Goal: Information Seeking & Learning: Find specific fact

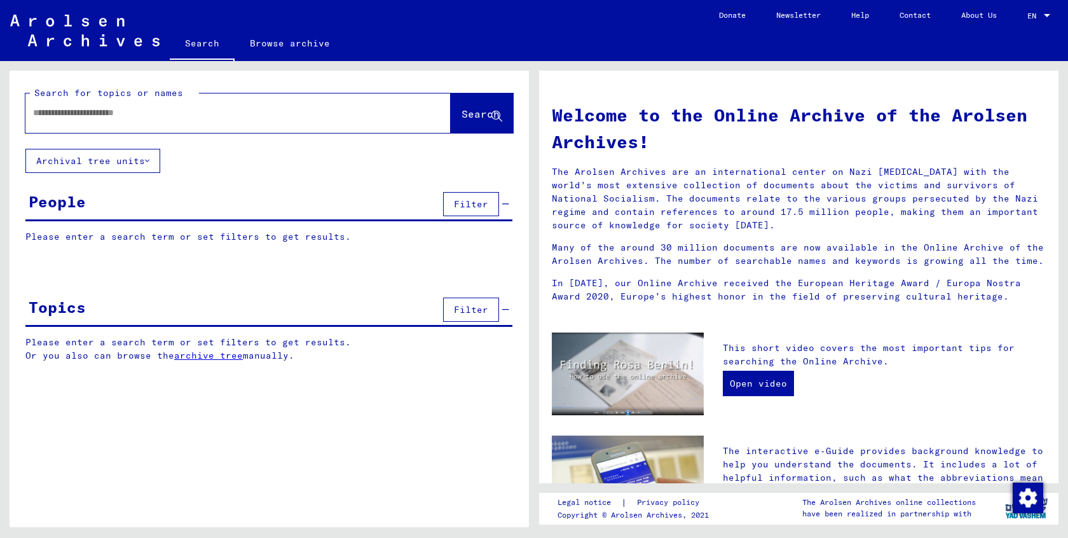
click at [175, 120] on div at bounding box center [218, 113] width 387 height 29
click at [181, 117] on input "text" at bounding box center [223, 112] width 380 height 13
type input "********"
click at [462, 115] on span "Search" at bounding box center [481, 113] width 38 height 13
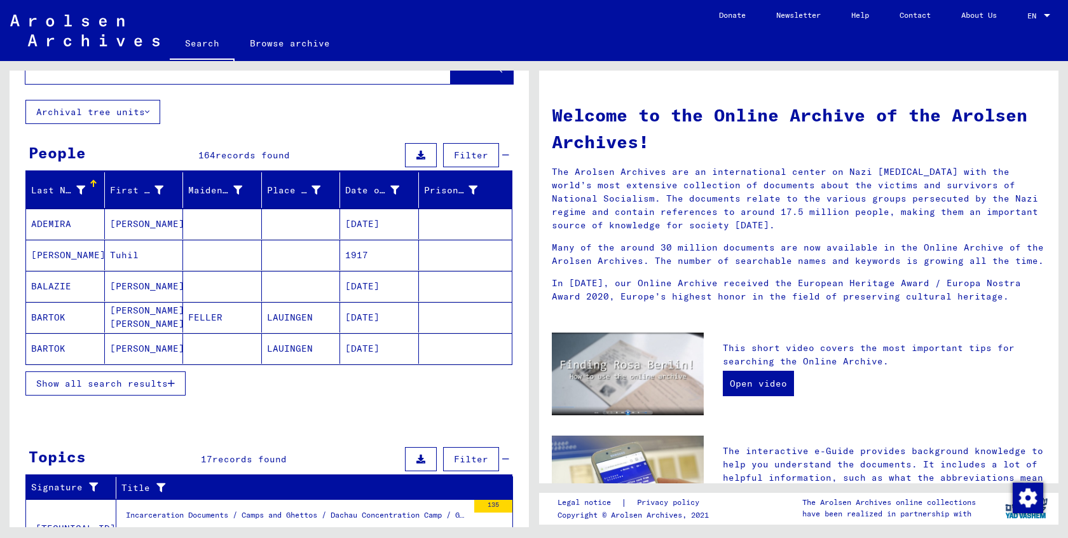
scroll to position [50, 0]
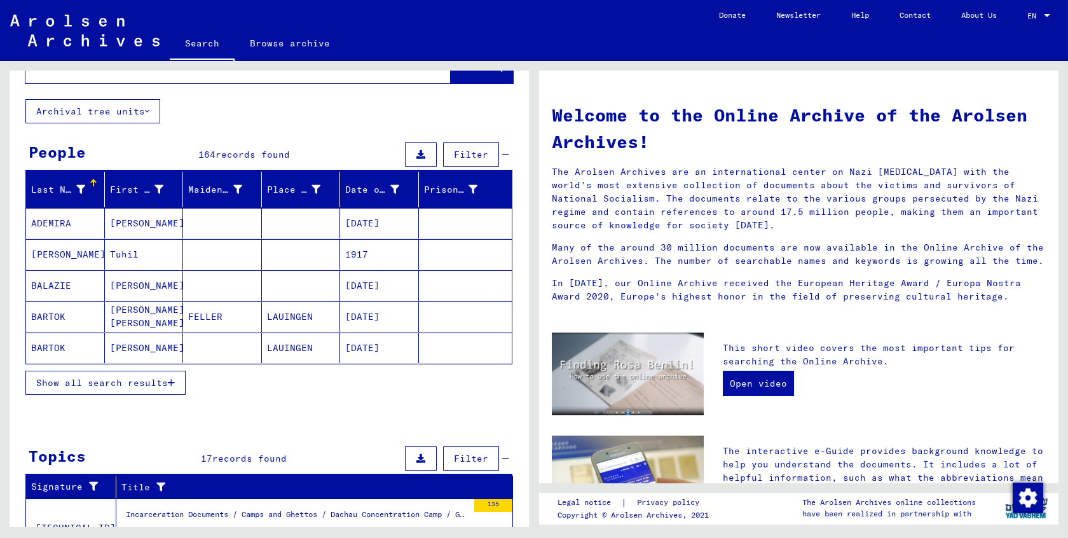
click at [175, 380] on icon "button" at bounding box center [171, 382] width 7 height 9
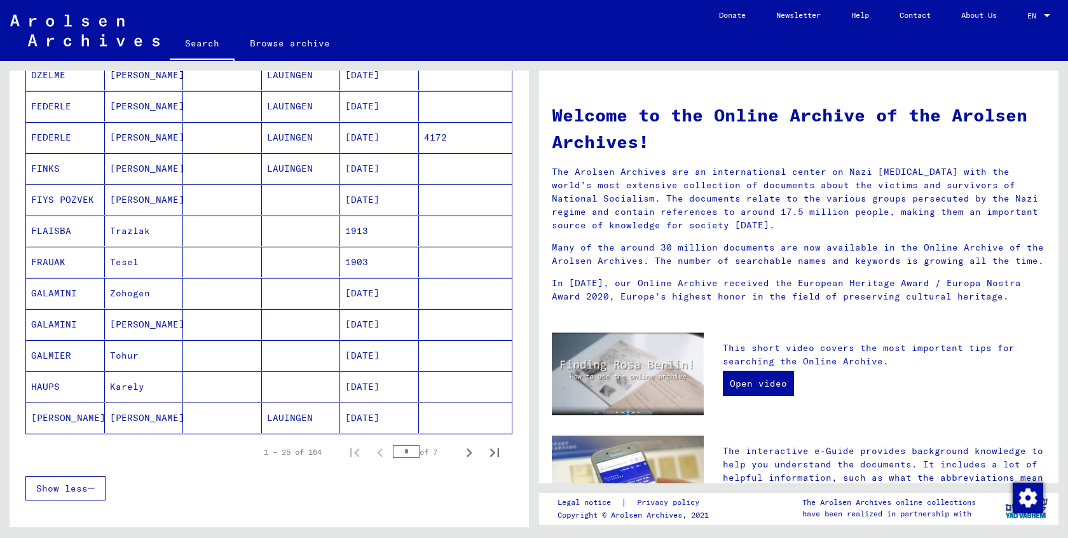
scroll to position [806, 0]
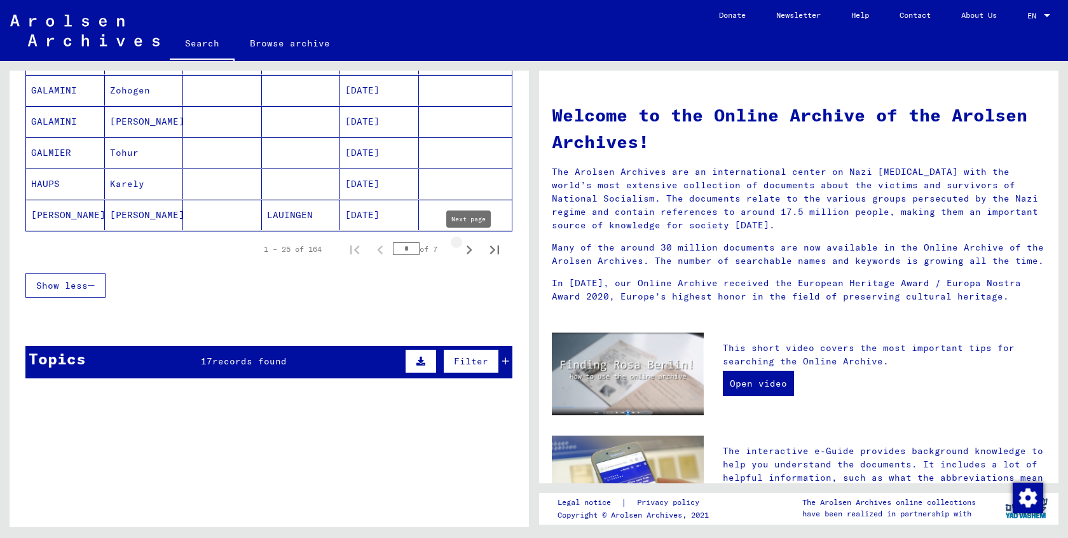
click at [467, 251] on icon "Next page" at bounding box center [469, 250] width 18 height 18
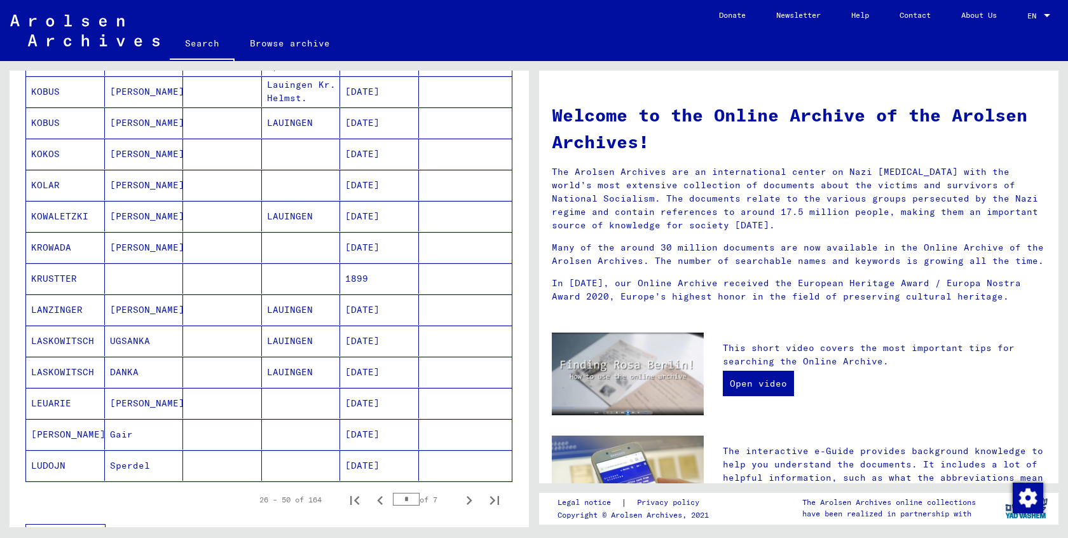
scroll to position [764, 0]
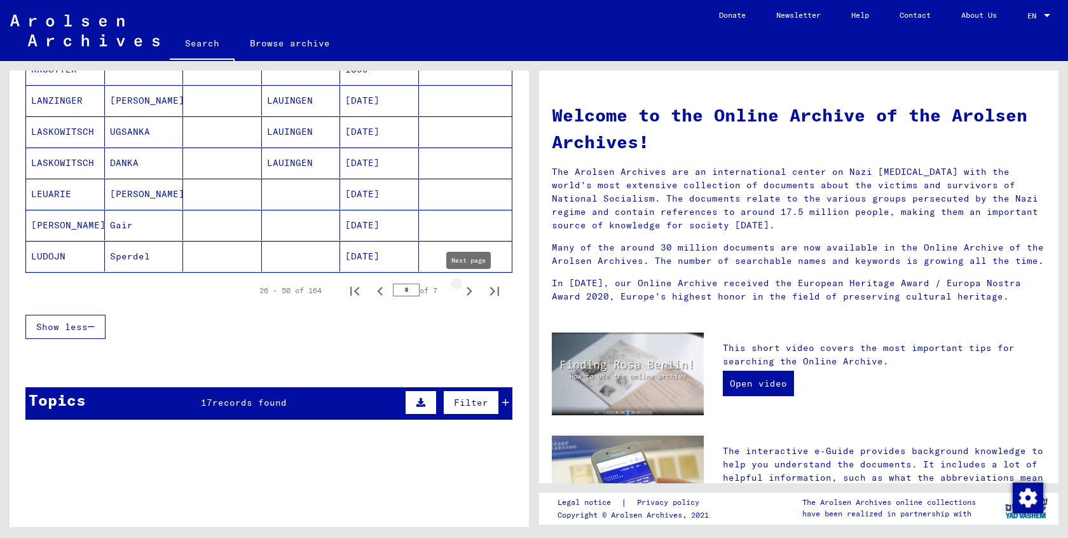
click at [469, 289] on icon "Next page" at bounding box center [470, 291] width 6 height 9
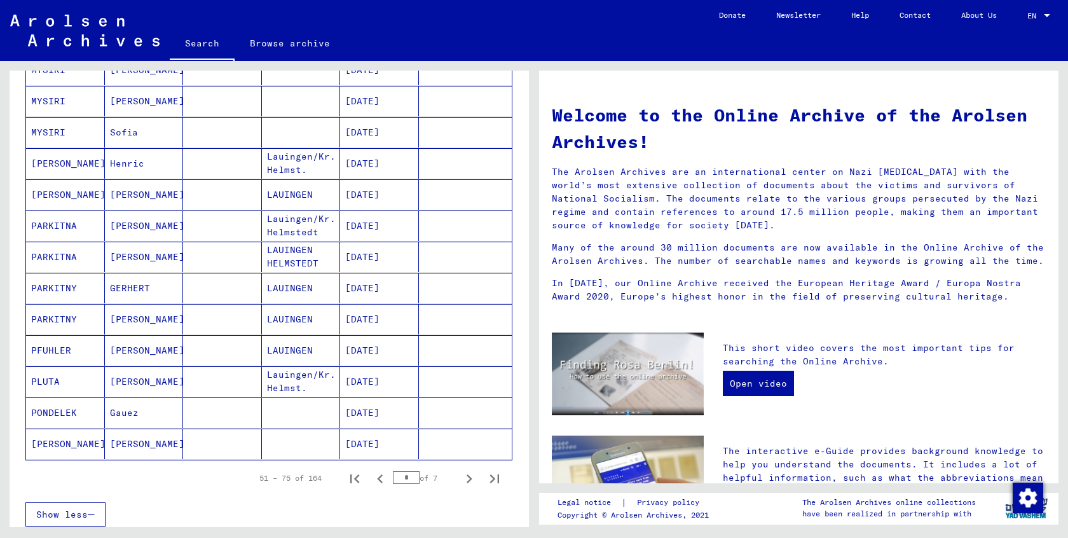
scroll to position [651, 0]
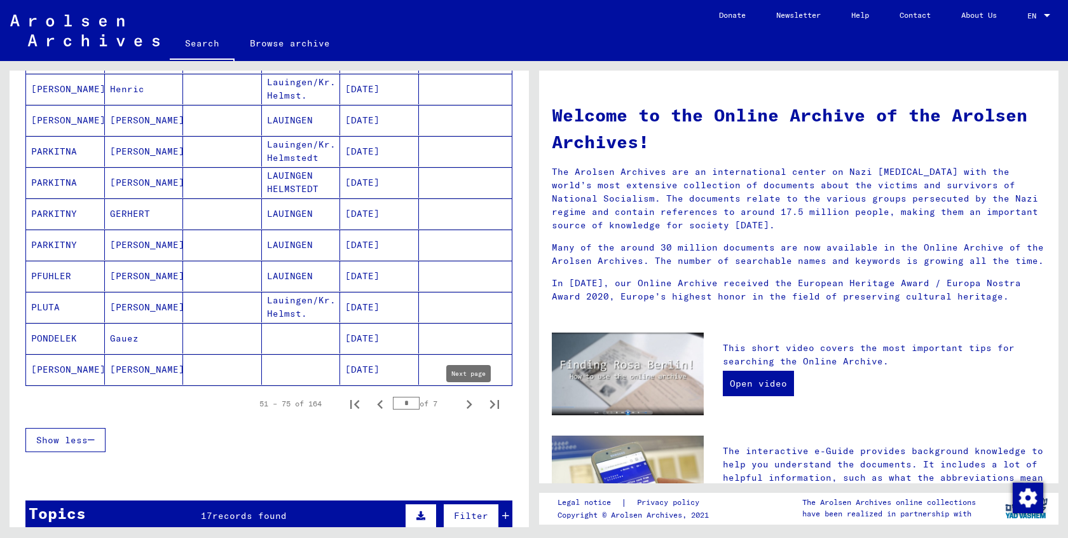
click at [469, 403] on icon "Next page" at bounding box center [470, 404] width 6 height 9
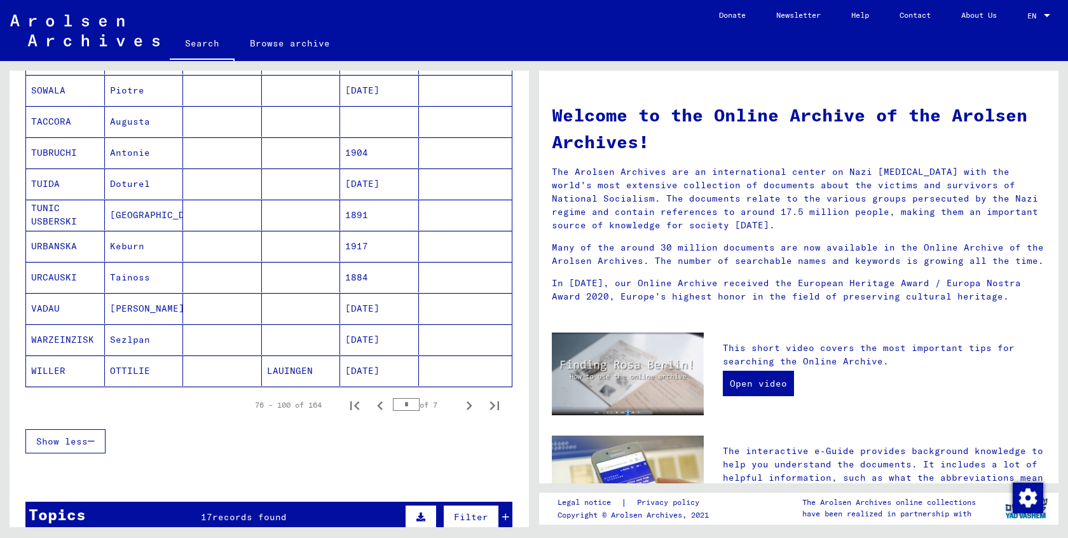
scroll to position [717, 0]
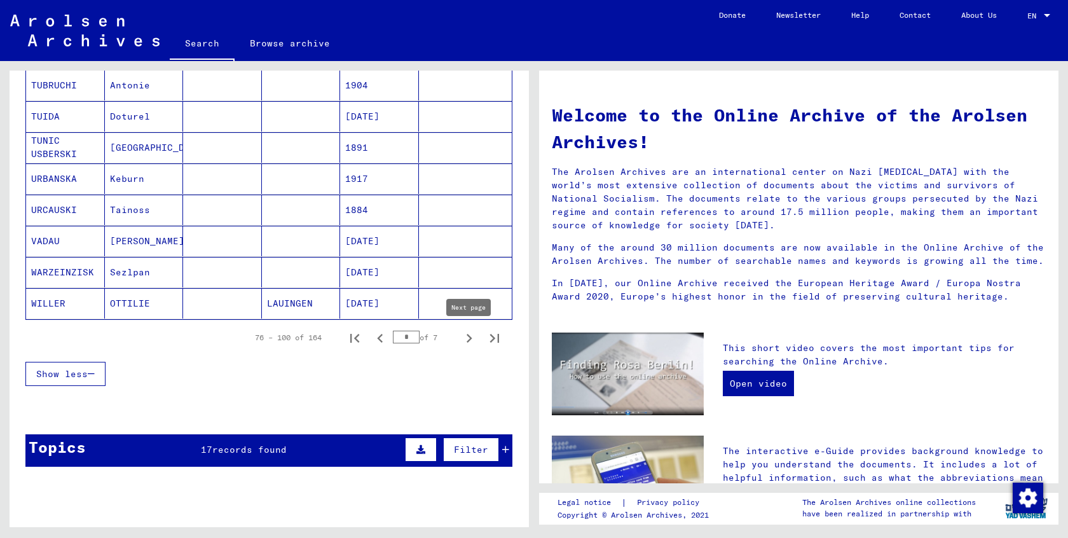
click at [467, 337] on icon "Next page" at bounding box center [469, 338] width 18 height 18
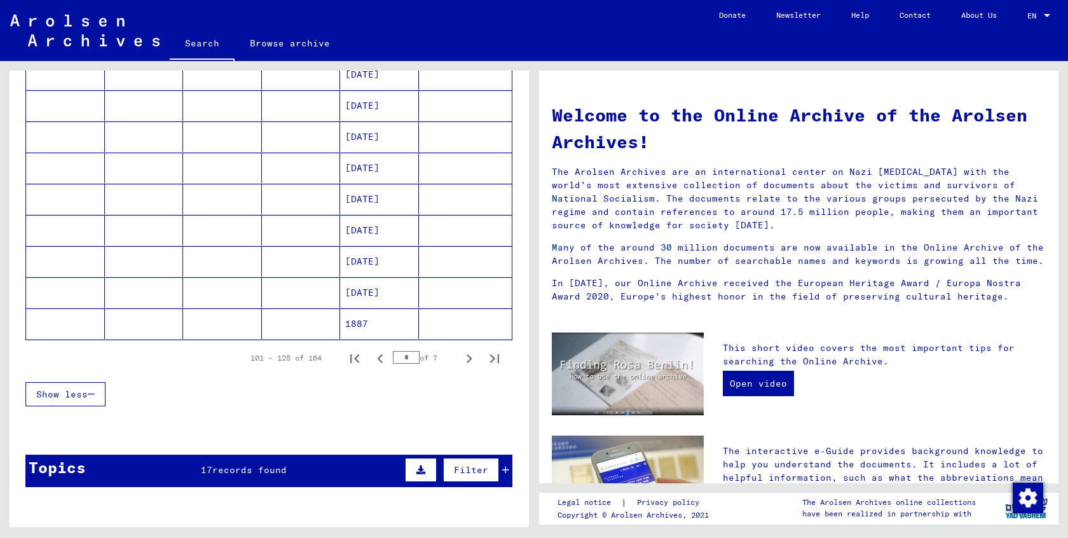
scroll to position [714, 0]
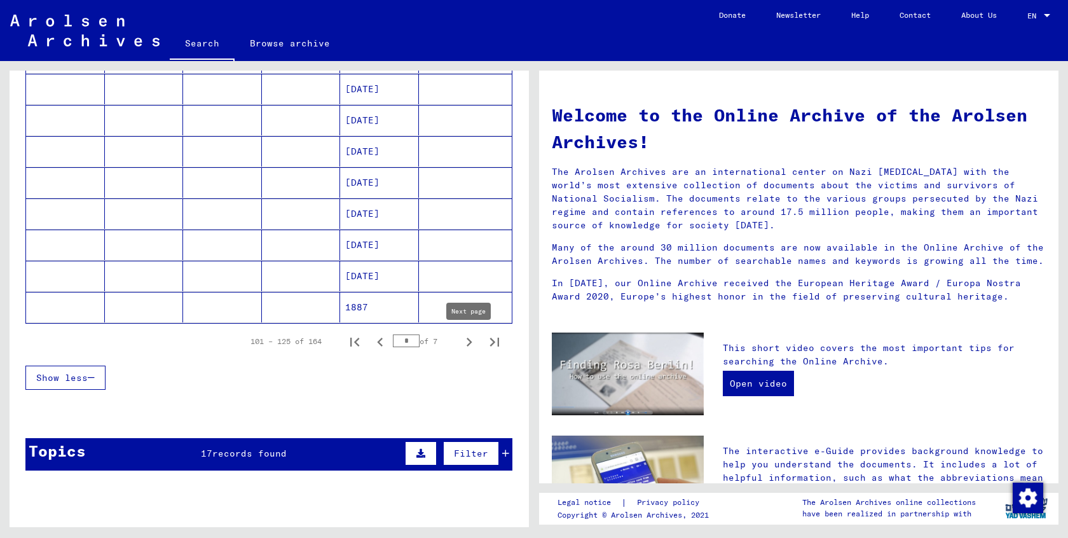
click at [466, 340] on icon "Next page" at bounding box center [469, 342] width 18 height 18
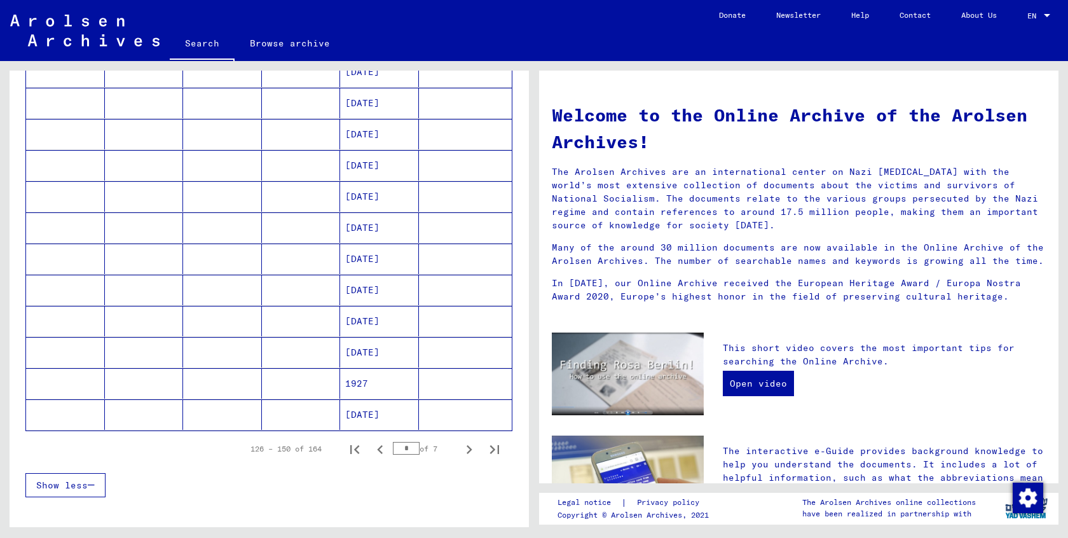
scroll to position [698, 0]
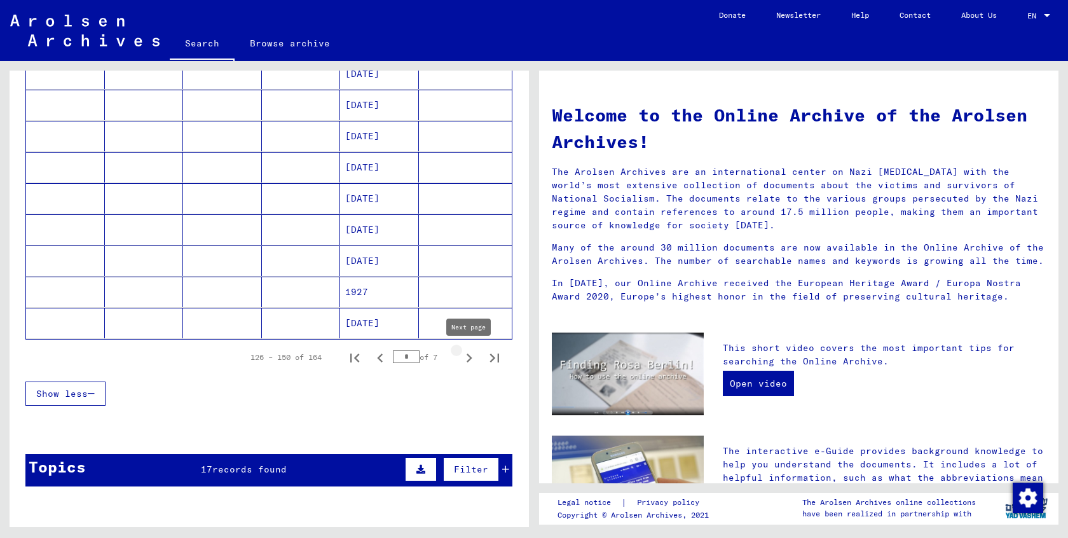
click at [470, 356] on icon "Next page" at bounding box center [469, 358] width 18 height 18
type input "*"
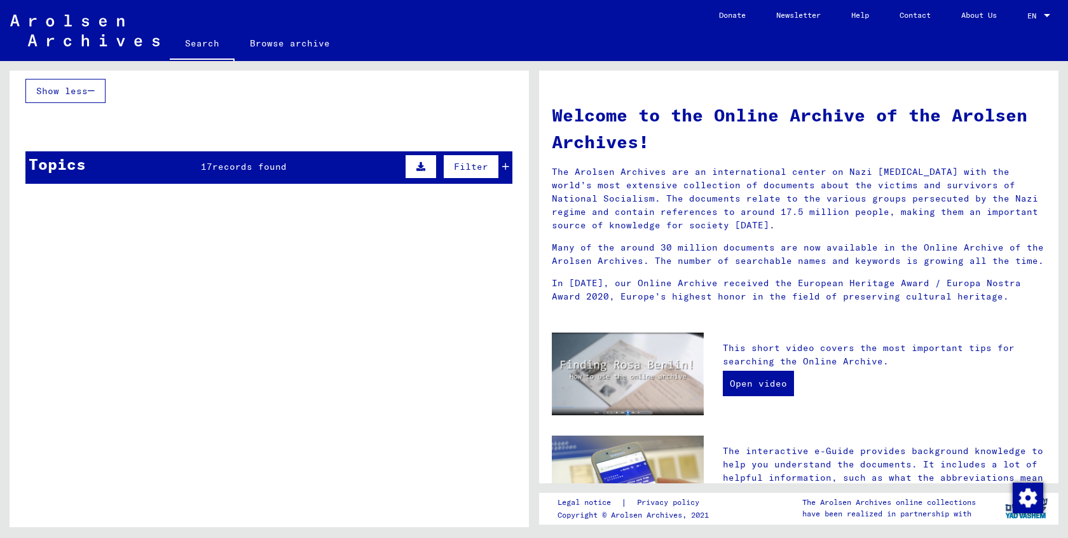
scroll to position [0, 0]
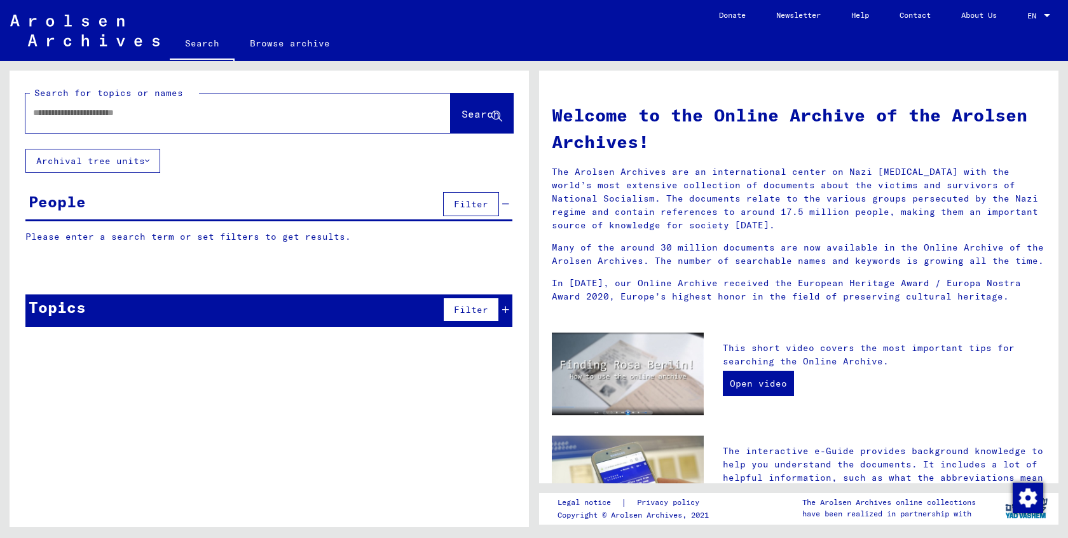
click at [310, 115] on input "text" at bounding box center [223, 112] width 380 height 13
click at [475, 116] on span "Search" at bounding box center [481, 113] width 38 height 13
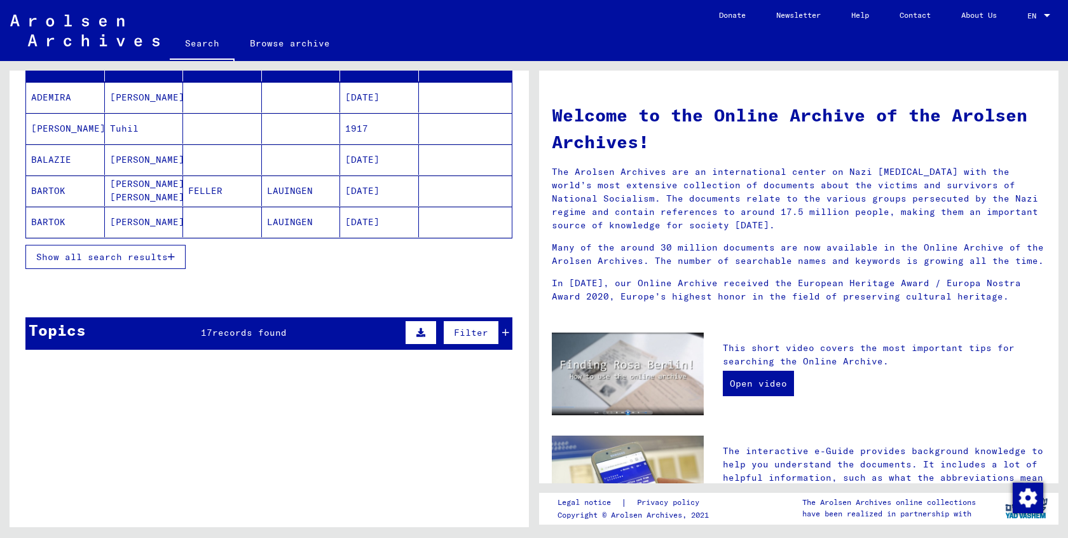
scroll to position [256, 0]
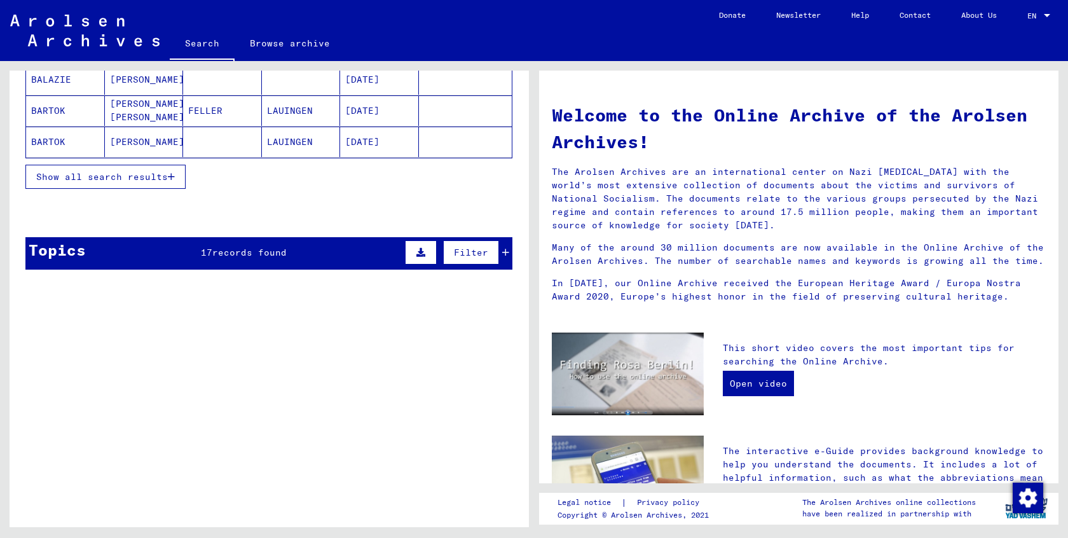
click at [373, 248] on div "Topics 17 records found Filter" at bounding box center [268, 253] width 487 height 32
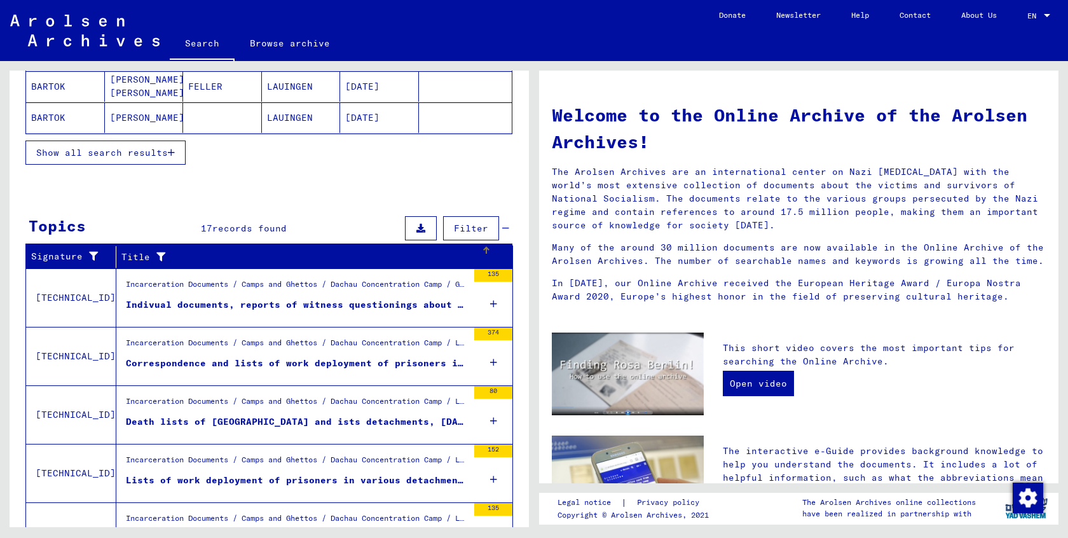
scroll to position [281, 0]
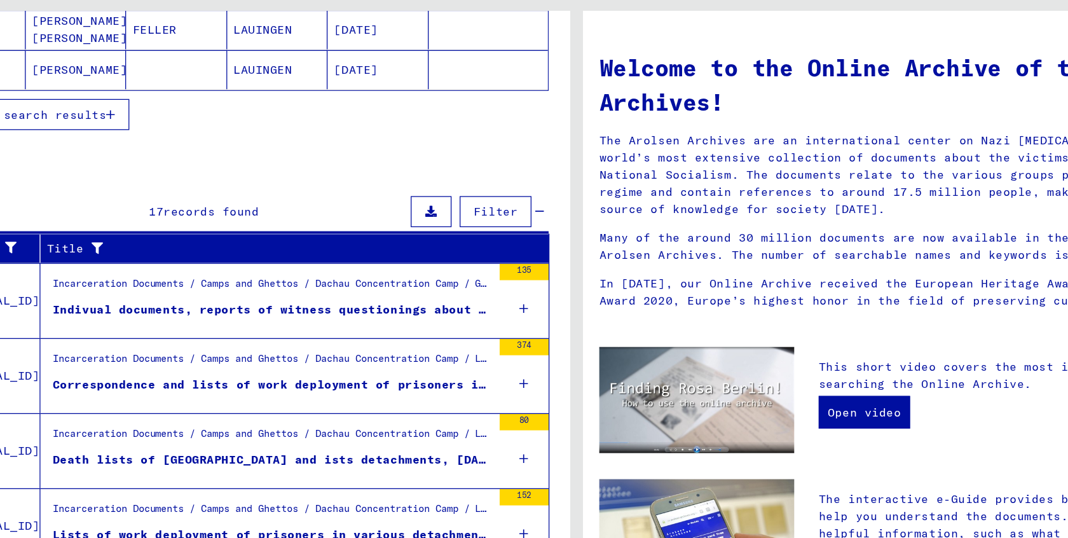
click at [352, 297] on div "Indivual documents, reports of witness questionings about the work detachments …" at bounding box center [297, 303] width 342 height 13
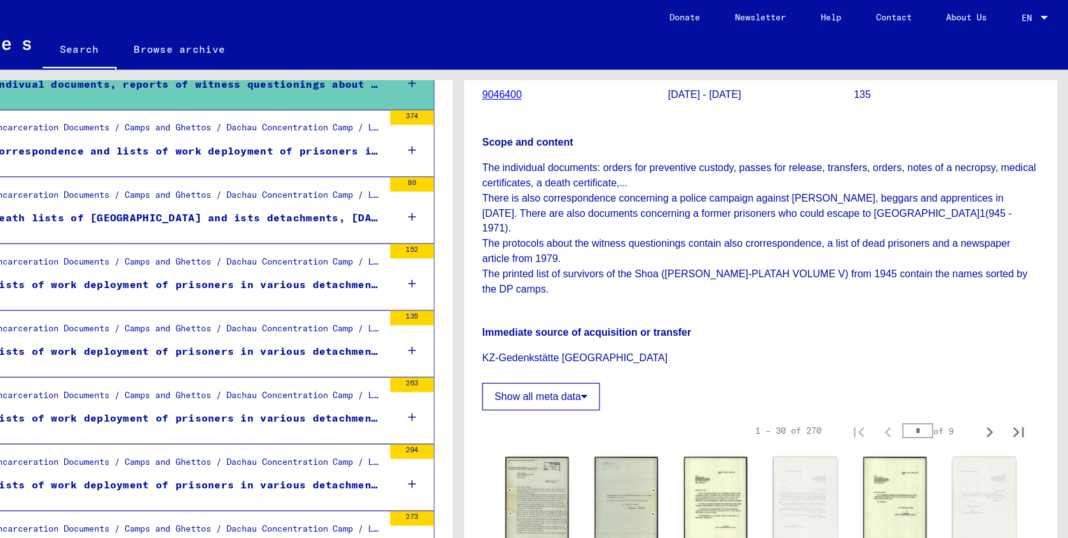
scroll to position [197, 0]
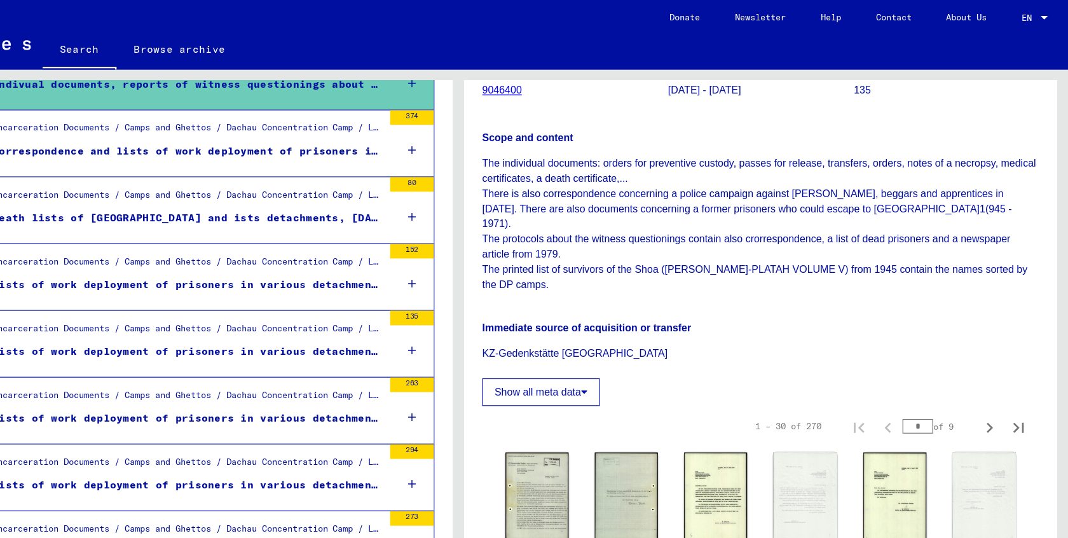
click at [642, 339] on icon at bounding box center [645, 343] width 6 height 9
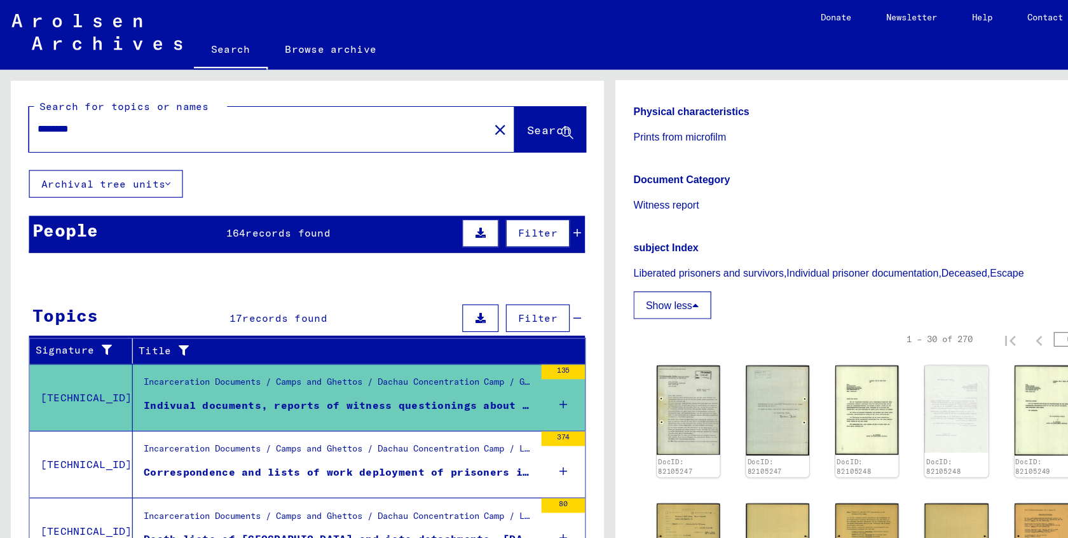
scroll to position [0, 0]
drag, startPoint x: 97, startPoint y: 112, endPoint x: 3, endPoint y: 110, distance: 94.8
click at [3, 109] on div "Search for topics or names ******** close Search Archival tree units People 164…" at bounding box center [267, 294] width 534 height 466
type input "**********"
click at [462, 118] on span "Search" at bounding box center [481, 113] width 38 height 13
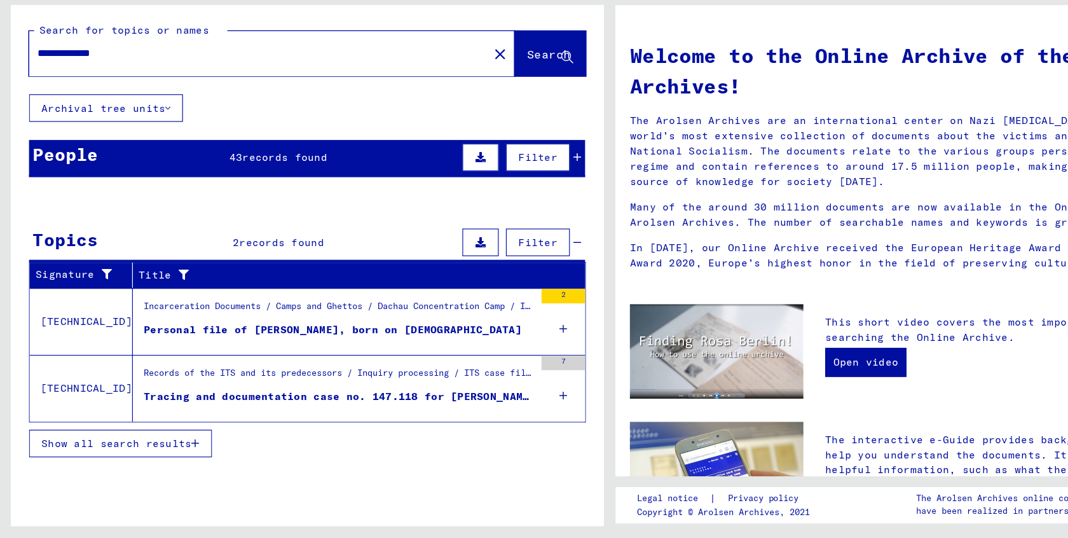
click at [283, 387] on div "Records of the ITS and its predecessors / Inquiry processing / ITS case files a…" at bounding box center [297, 396] width 342 height 18
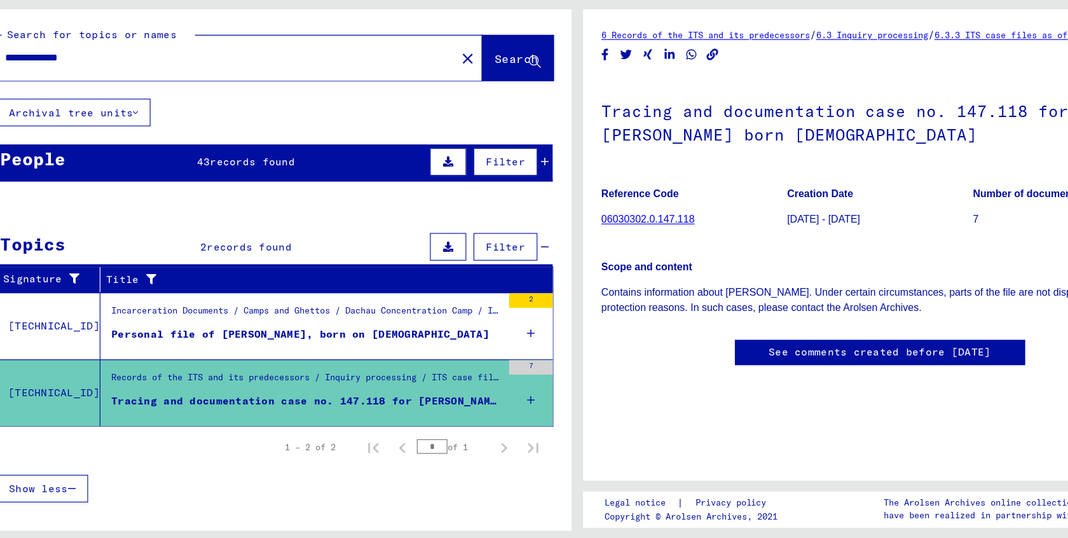
click at [464, 353] on mat-cell "95236" at bounding box center [465, 368] width 93 height 31
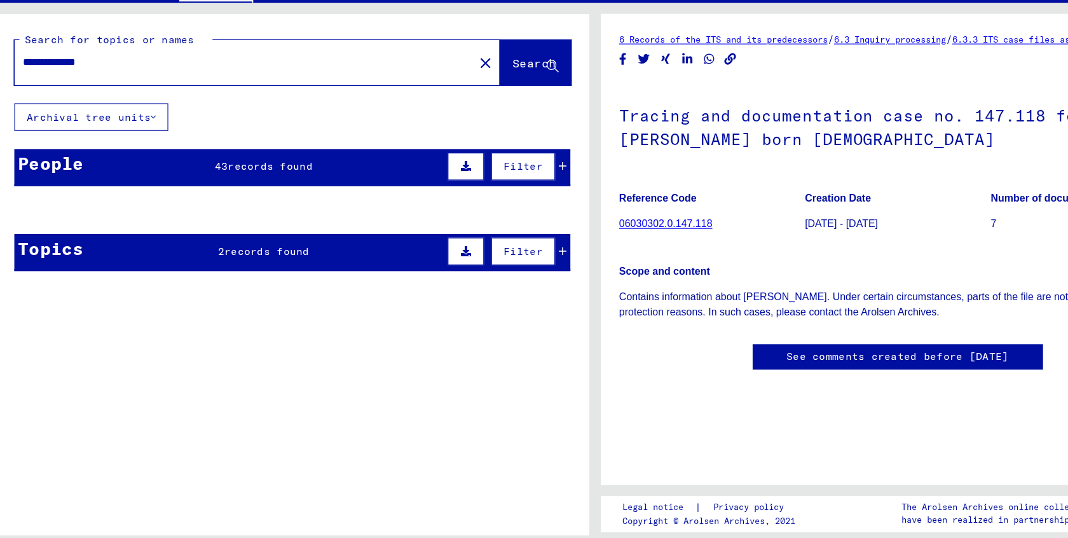
click at [340, 258] on mat-cell "[DATE]" at bounding box center [379, 273] width 79 height 31
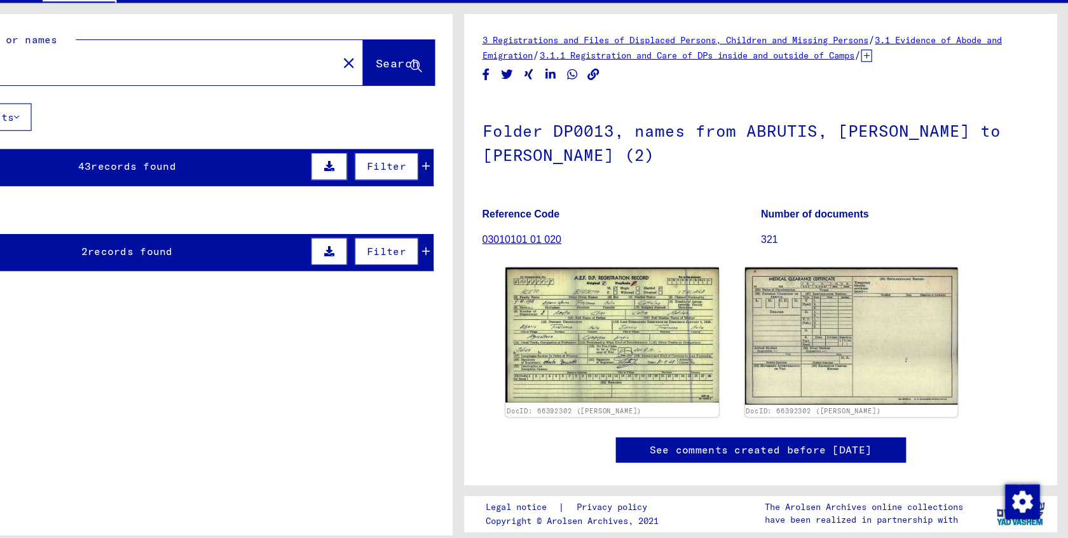
click at [454, 273] on span "Filter" at bounding box center [471, 278] width 34 height 11
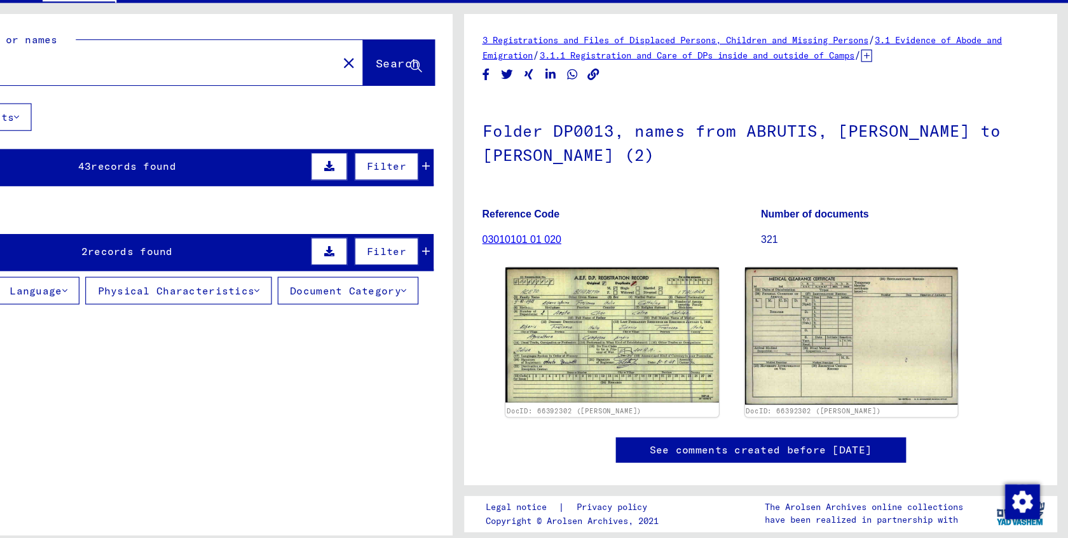
click at [340, 258] on mat-cell "[DATE]" at bounding box center [379, 273] width 79 height 31
click at [405, 266] on button at bounding box center [421, 278] width 32 height 24
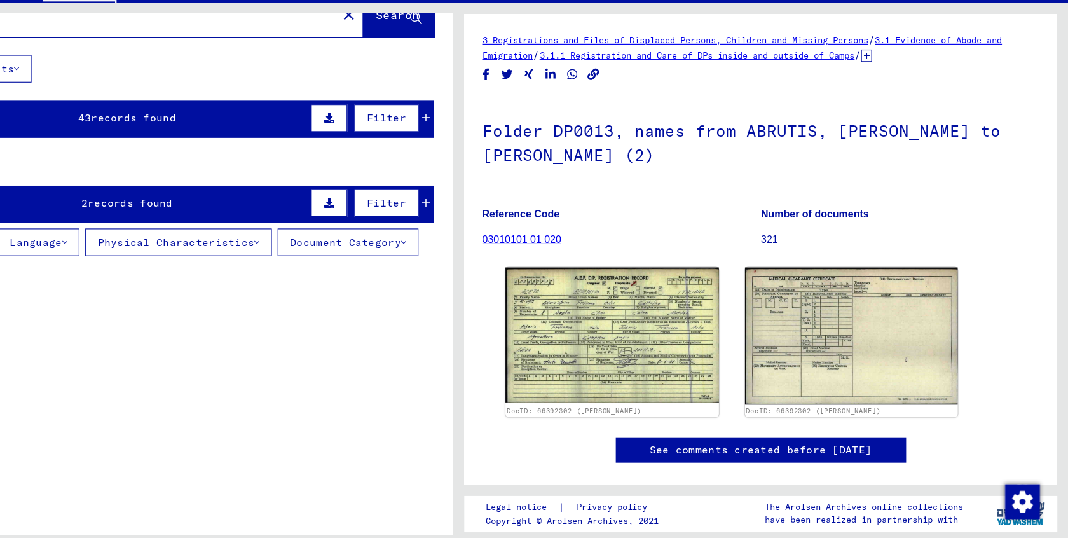
scroll to position [56, 0]
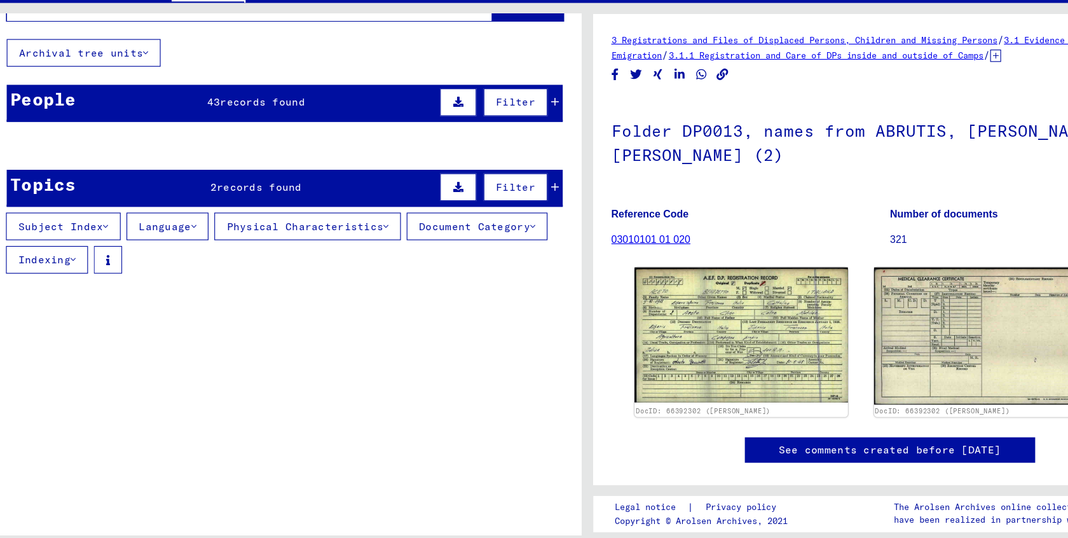
click at [289, 202] on mat-cell at bounding box center [301, 217] width 79 height 31
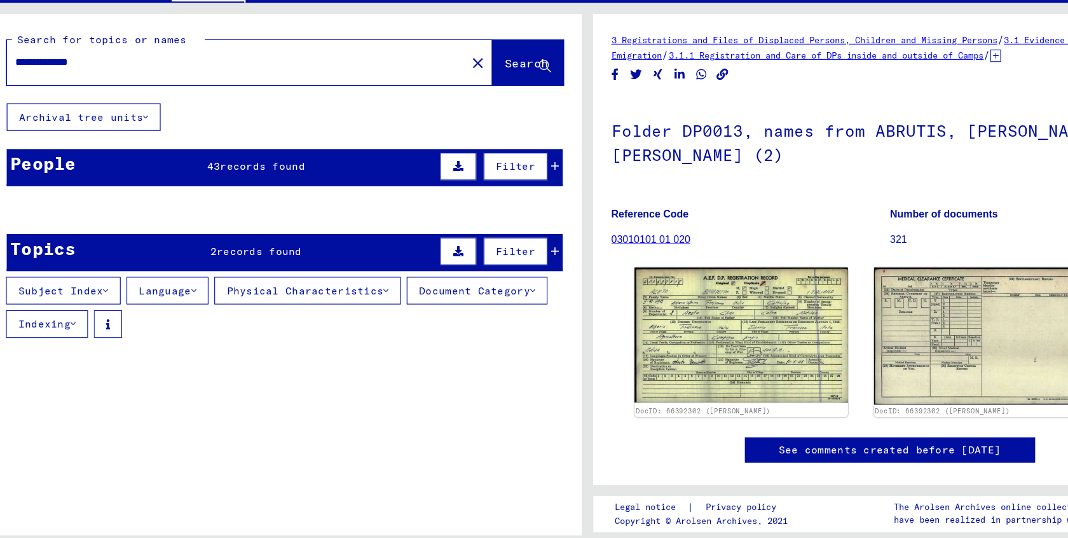
scroll to position [0, 0]
click at [216, 258] on mat-cell at bounding box center [222, 273] width 79 height 31
click at [417, 274] on icon at bounding box center [421, 278] width 9 height 9
click at [487, 258] on mat-cell at bounding box center [465, 273] width 93 height 31
click at [88, 372] on icon at bounding box center [91, 376] width 7 height 9
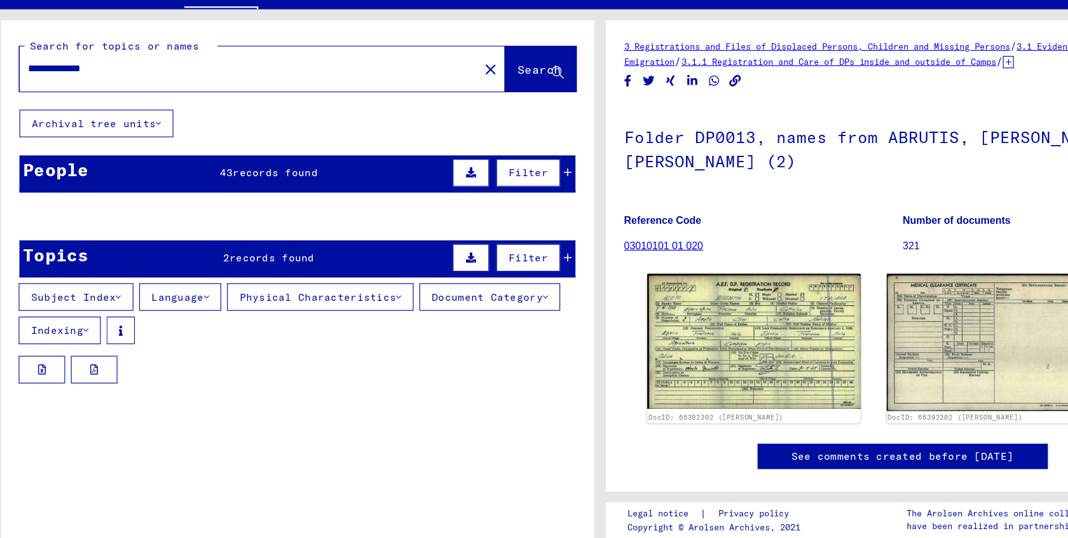
drag, startPoint x: 113, startPoint y: 57, endPoint x: 22, endPoint y: 45, distance: 92.3
click at [25, 86] on div "**********" at bounding box center [269, 109] width 488 height 46
type input "**********"
click at [468, 107] on span "Search" at bounding box center [481, 113] width 38 height 13
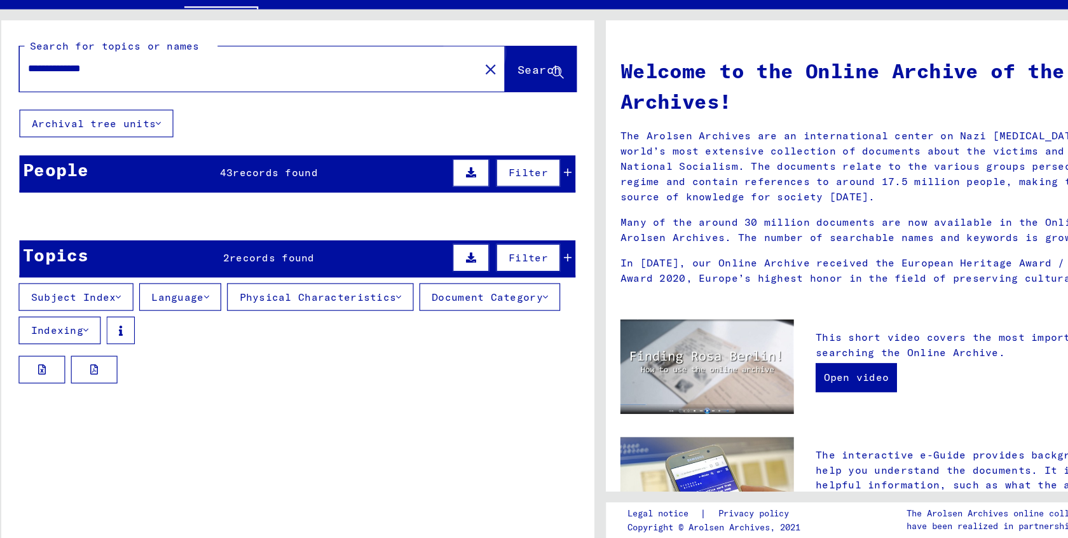
click at [467, 107] on span "Search" at bounding box center [481, 113] width 38 height 13
